Goal: Navigation & Orientation: Go to known website

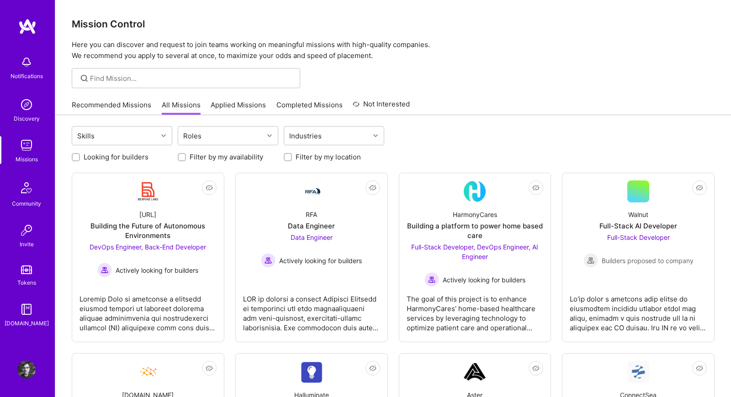
scroll to position [390, 0]
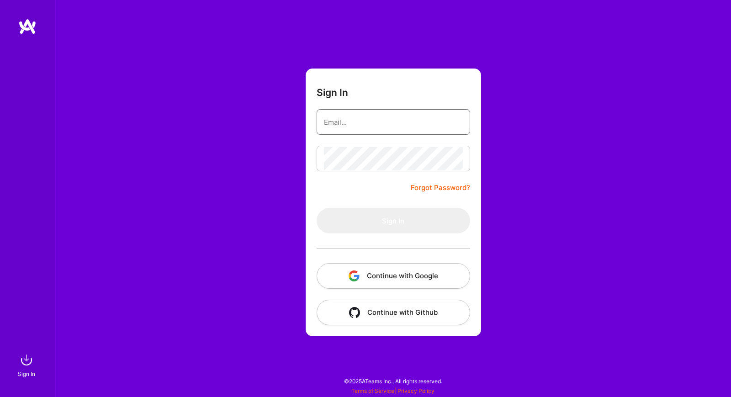
type input "[PERSON_NAME][EMAIL_ADDRESS][DOMAIN_NAME]"
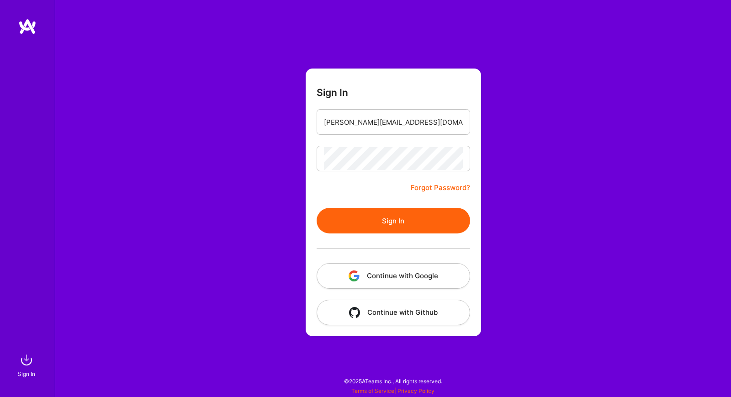
click at [250, 145] on div "Sign In [PERSON_NAME][EMAIL_ADDRESS][DOMAIN_NAME] Forgot Password? Sign In Cont…" at bounding box center [393, 198] width 676 height 397
click at [334, 223] on button "Sign In" at bounding box center [393, 221] width 153 height 26
